Goal: Find specific page/section: Find specific page/section

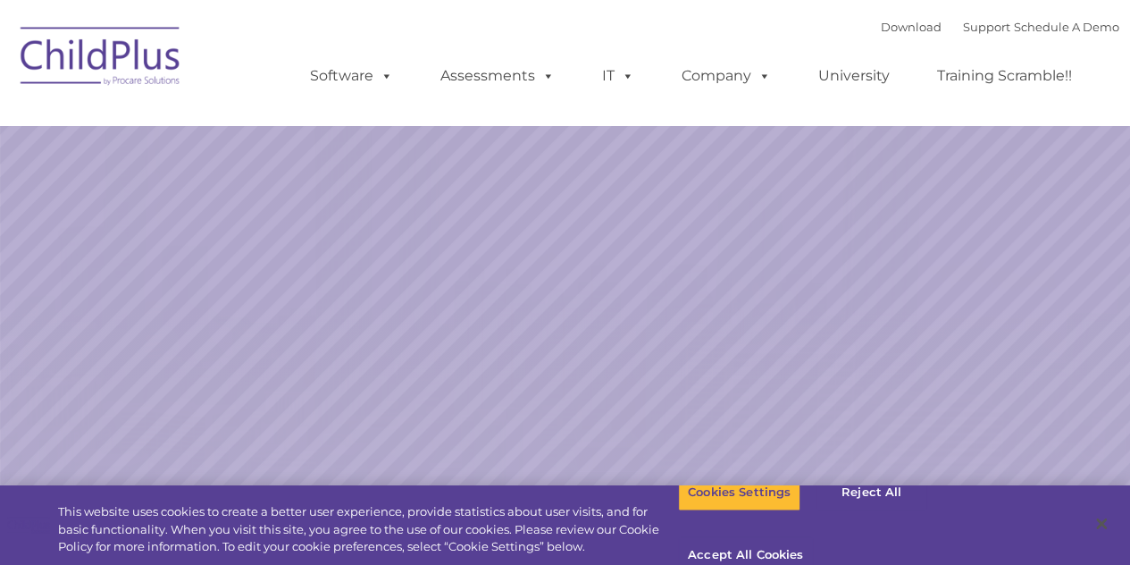
select select "MEDIUM"
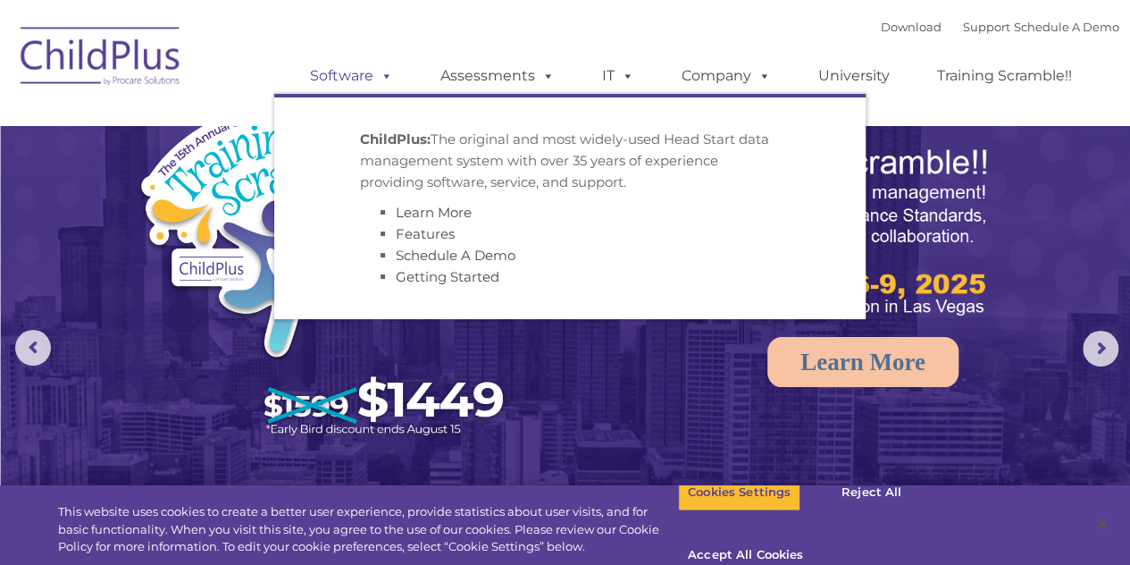
click at [381, 78] on span at bounding box center [384, 75] width 20 height 17
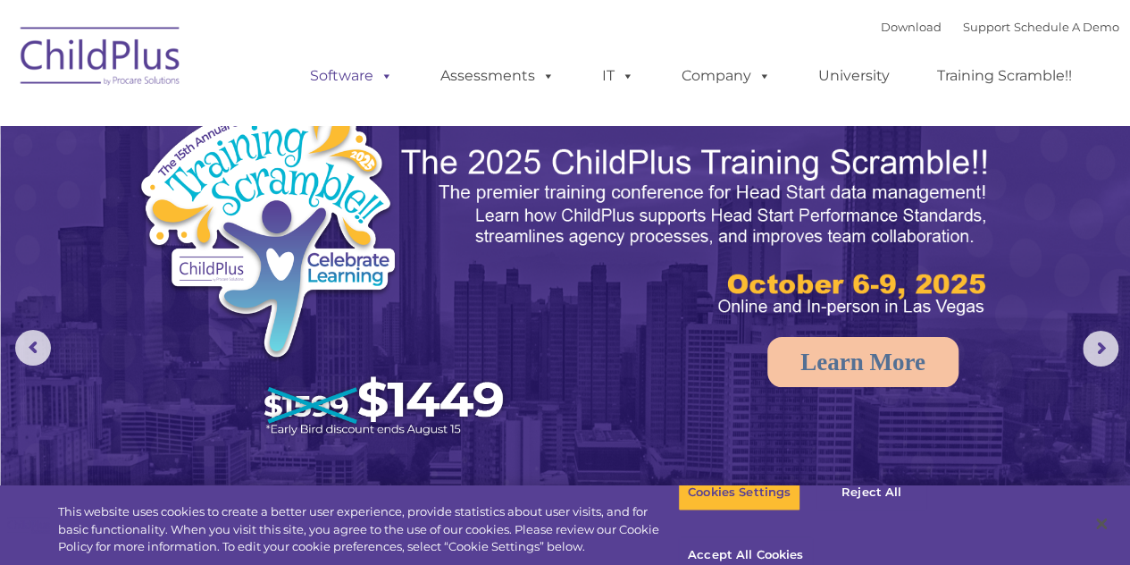
click at [381, 78] on span at bounding box center [384, 75] width 20 height 17
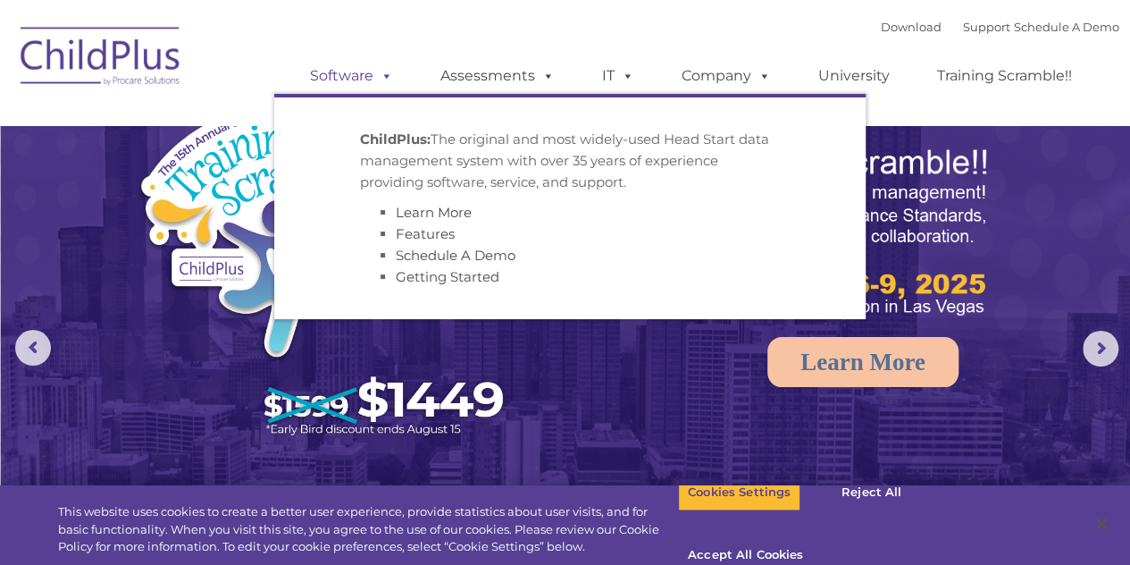
click at [381, 81] on span at bounding box center [384, 75] width 20 height 17
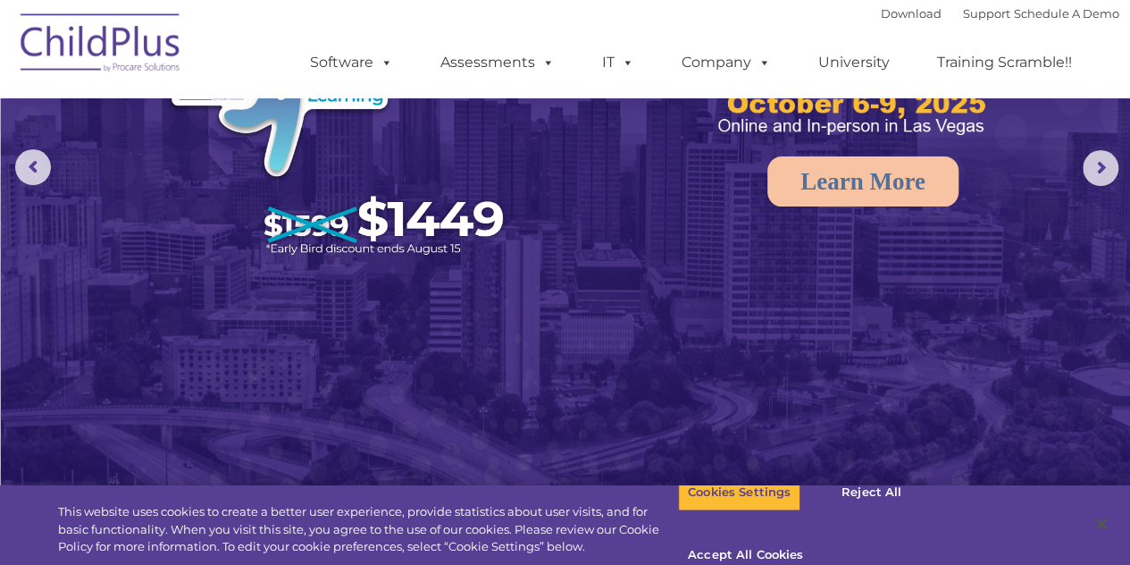
scroll to position [186, 0]
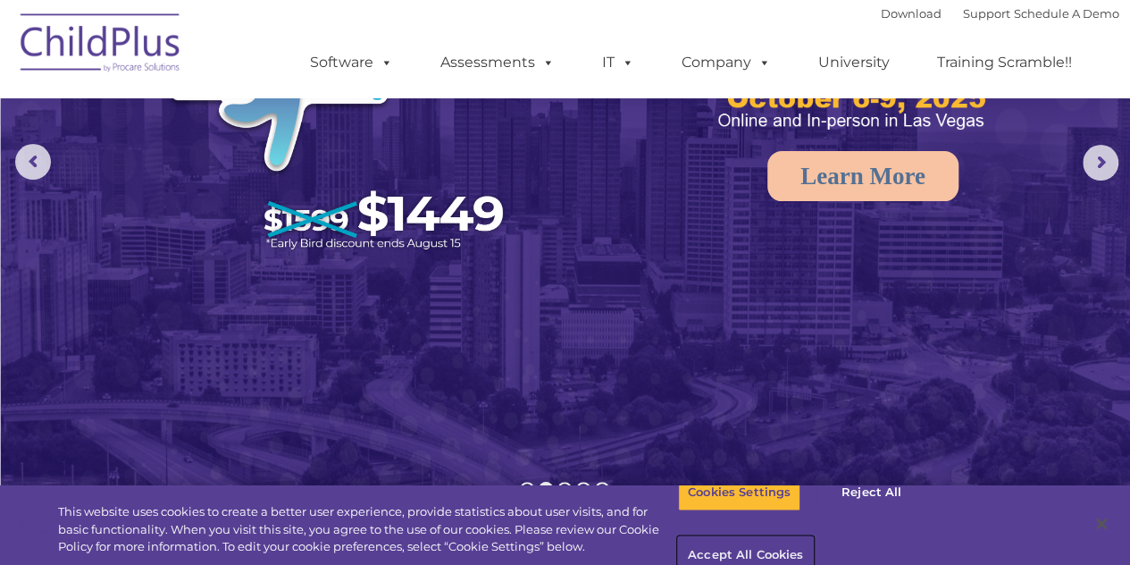
click at [813, 537] on button "Accept All Cookies" at bounding box center [745, 556] width 135 height 38
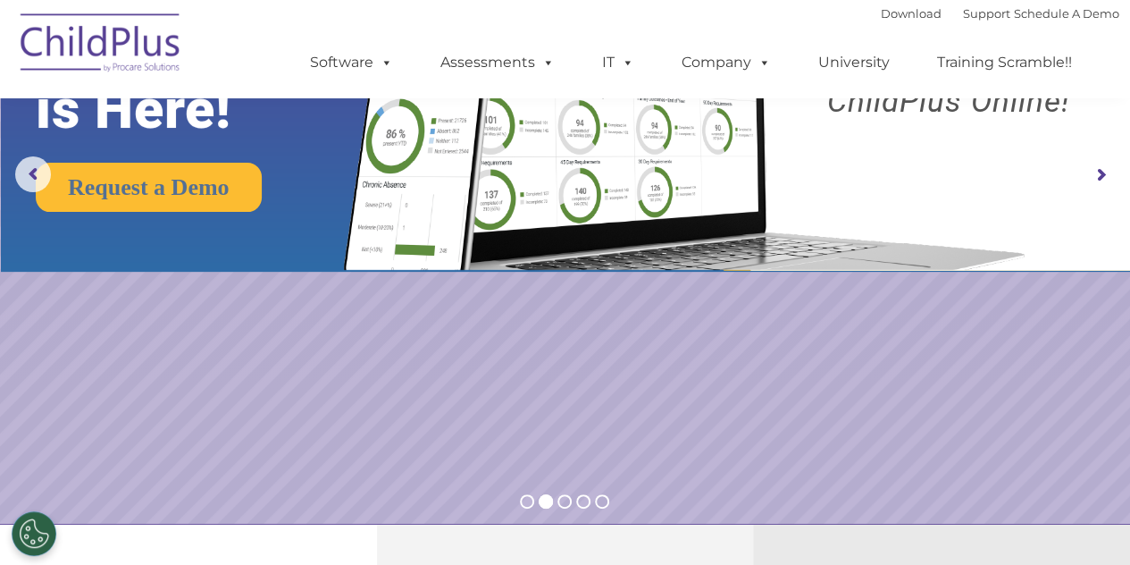
scroll to position [0, 0]
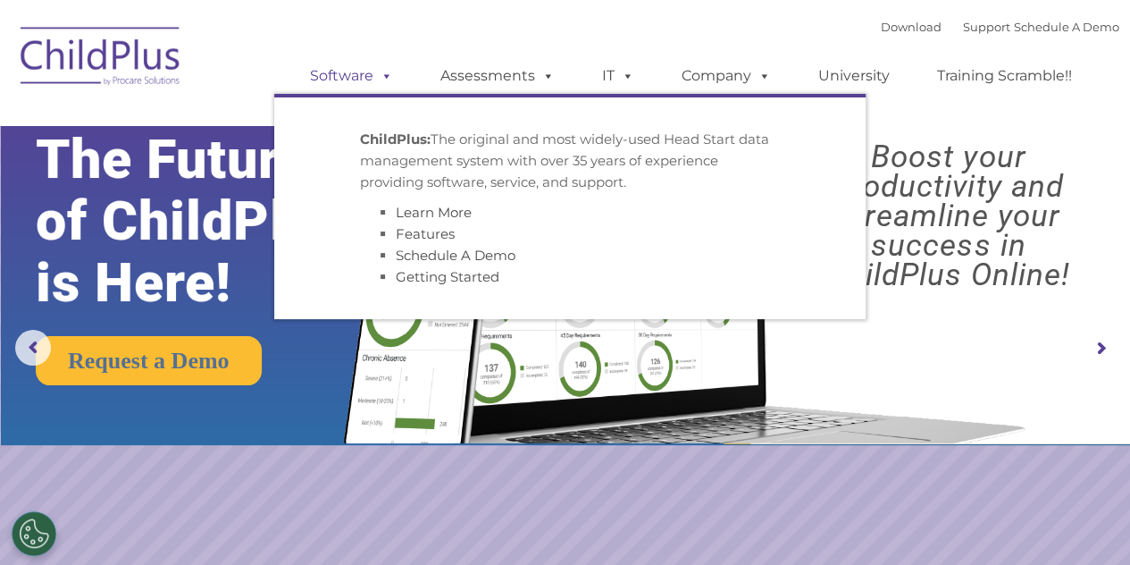
click at [383, 72] on span at bounding box center [384, 75] width 20 height 17
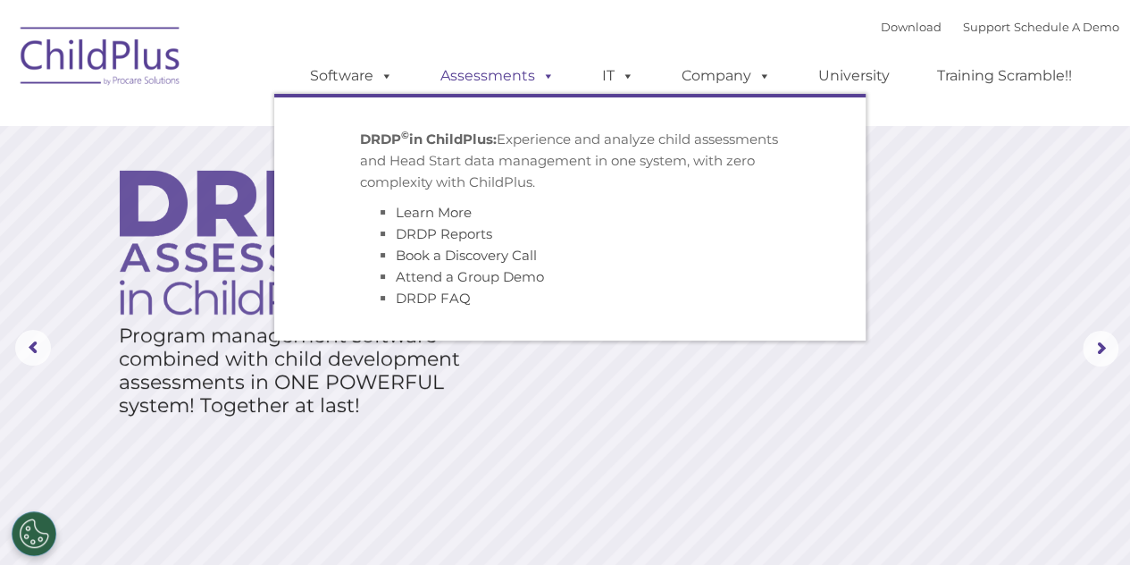
click at [477, 69] on link "Assessments" at bounding box center [498, 76] width 150 height 36
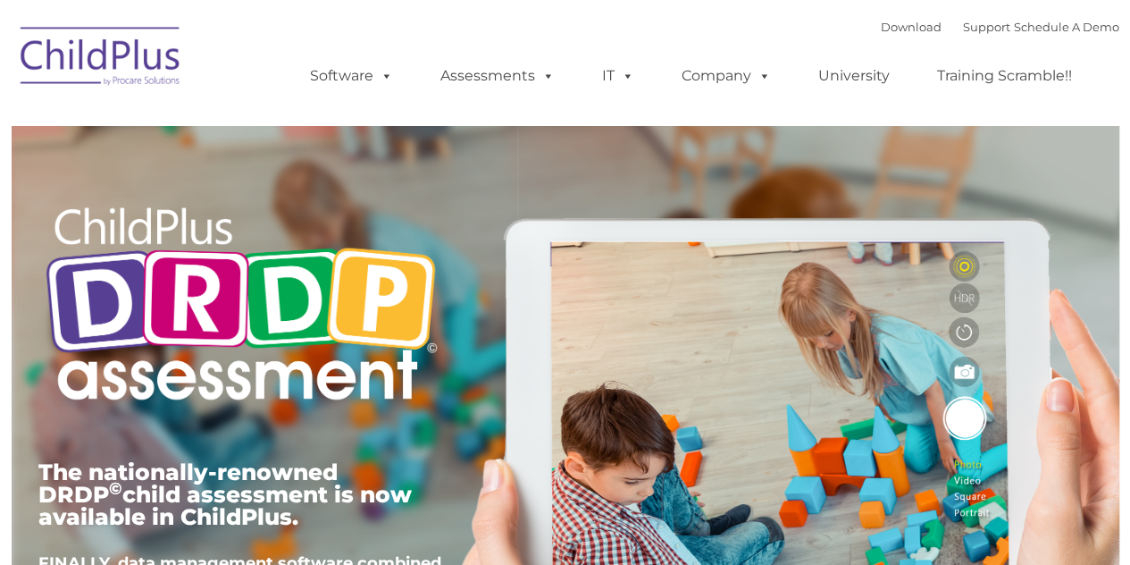
type input ""
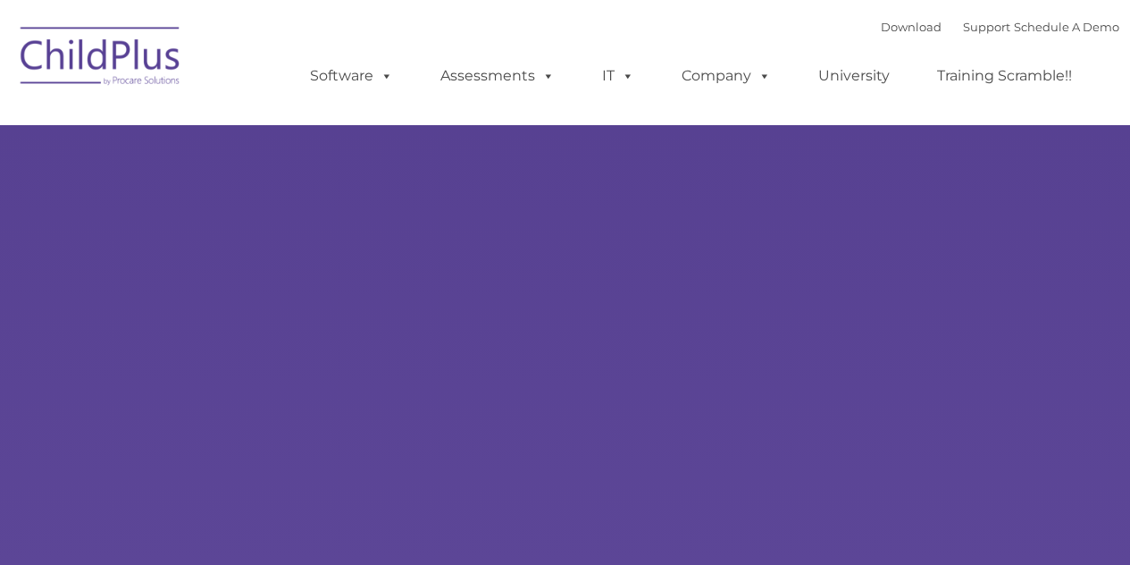
type input ""
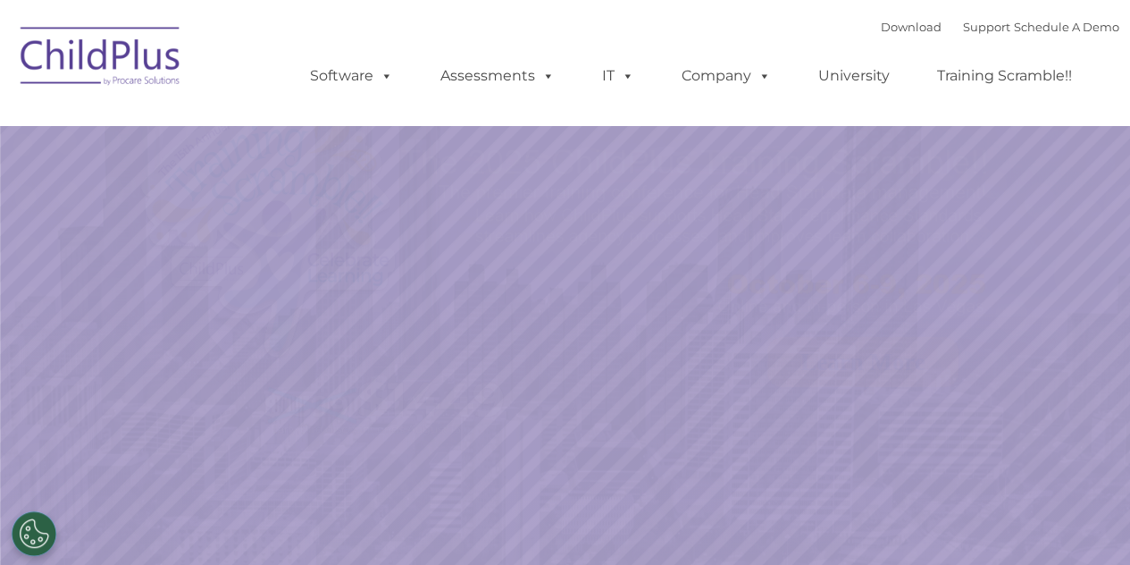
select select "MEDIUM"
